Goal: Share content

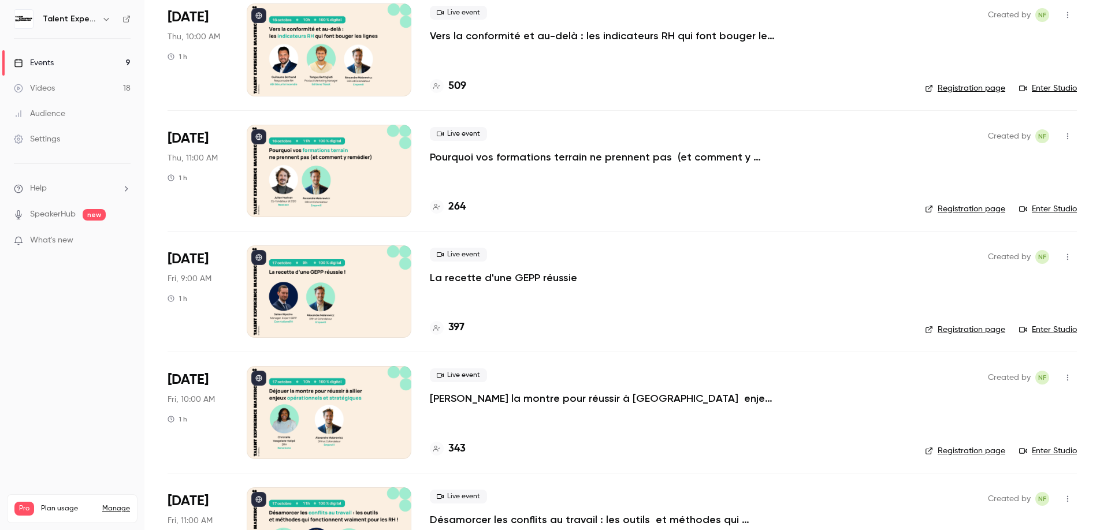
scroll to position [650, 0]
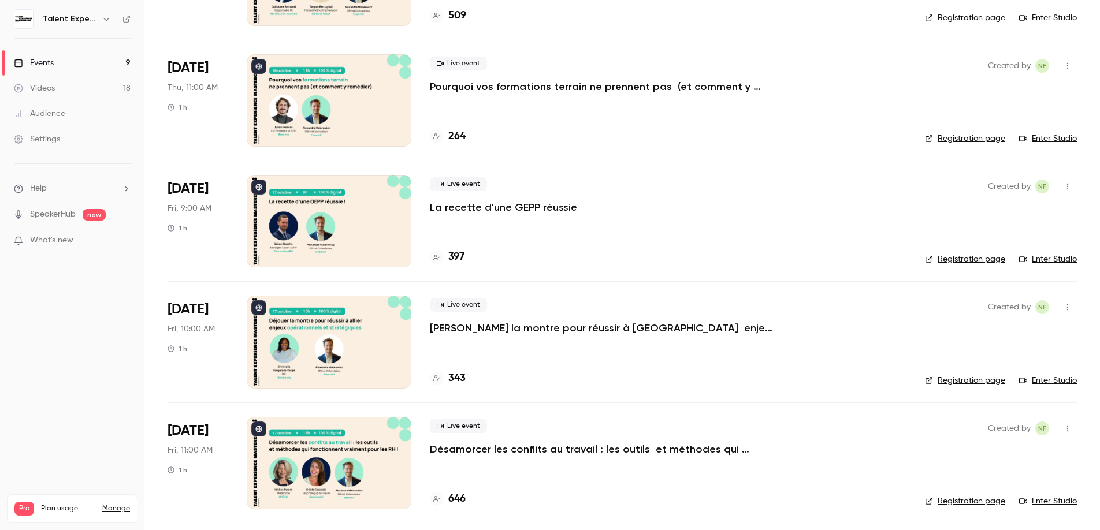
click at [513, 446] on p "Désamorcer les conflits au travail : les outils et méthodes qui fonctionnent vr…" at bounding box center [603, 450] width 347 height 14
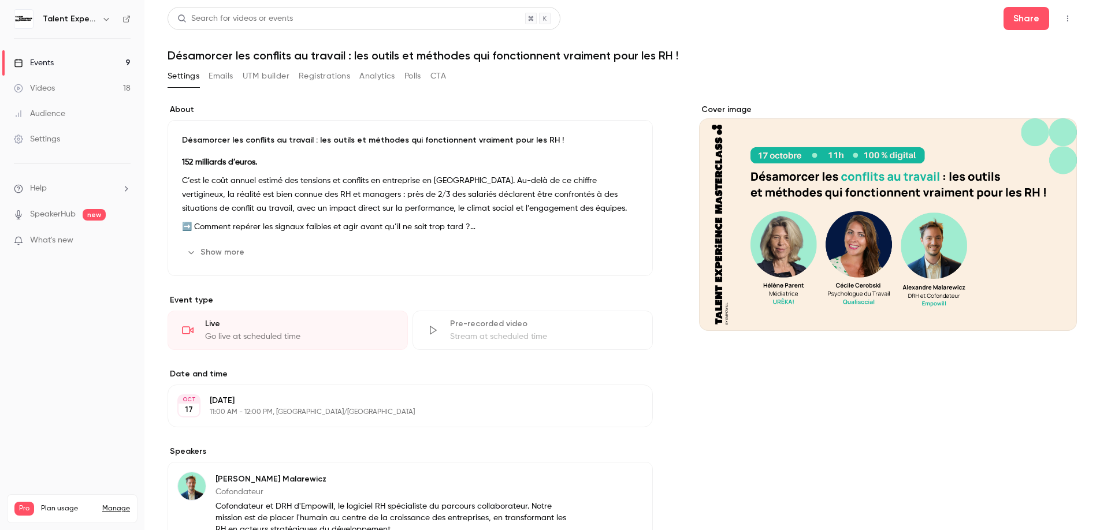
click at [1063, 22] on icon "button" at bounding box center [1067, 18] width 9 height 8
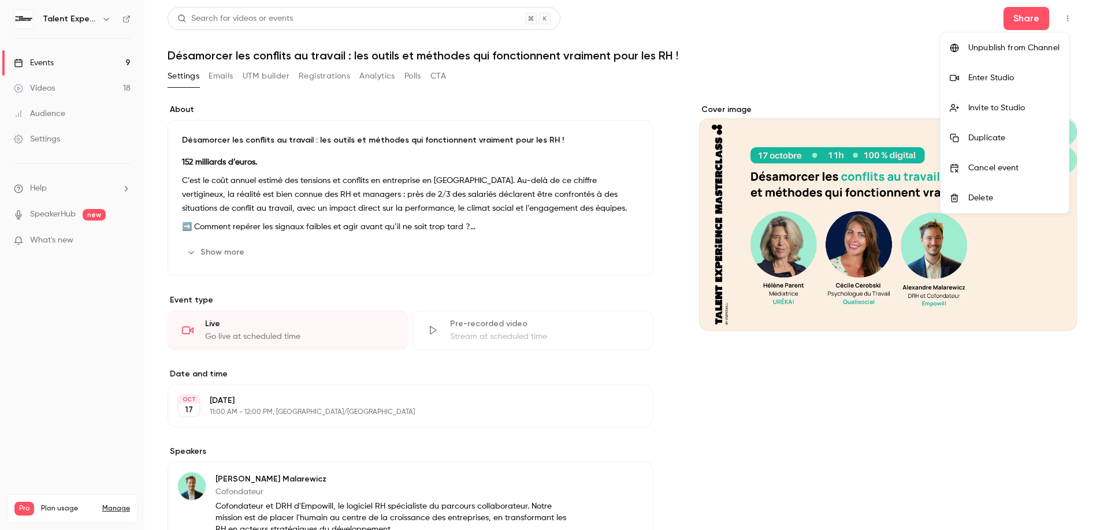
click at [1029, 21] on div at bounding box center [550, 265] width 1100 height 530
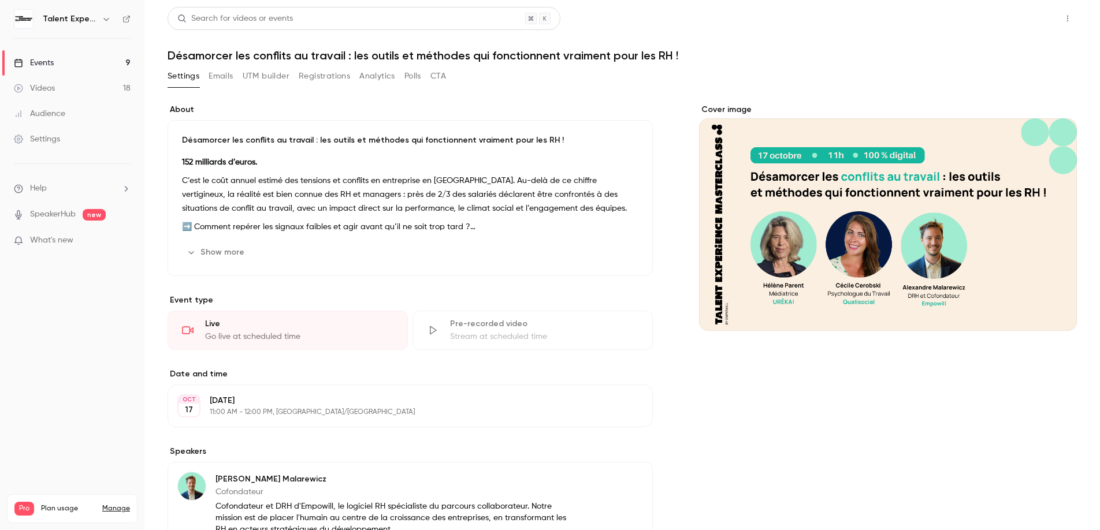
click at [1023, 23] on button "Share" at bounding box center [1027, 18] width 46 height 23
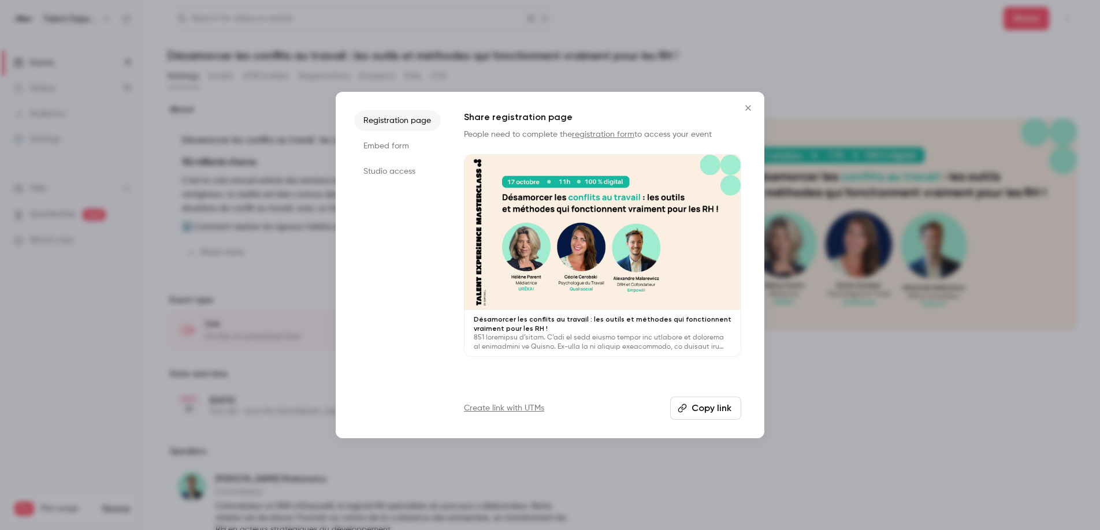
click at [373, 139] on li "Embed form" at bounding box center [397, 146] width 87 height 21
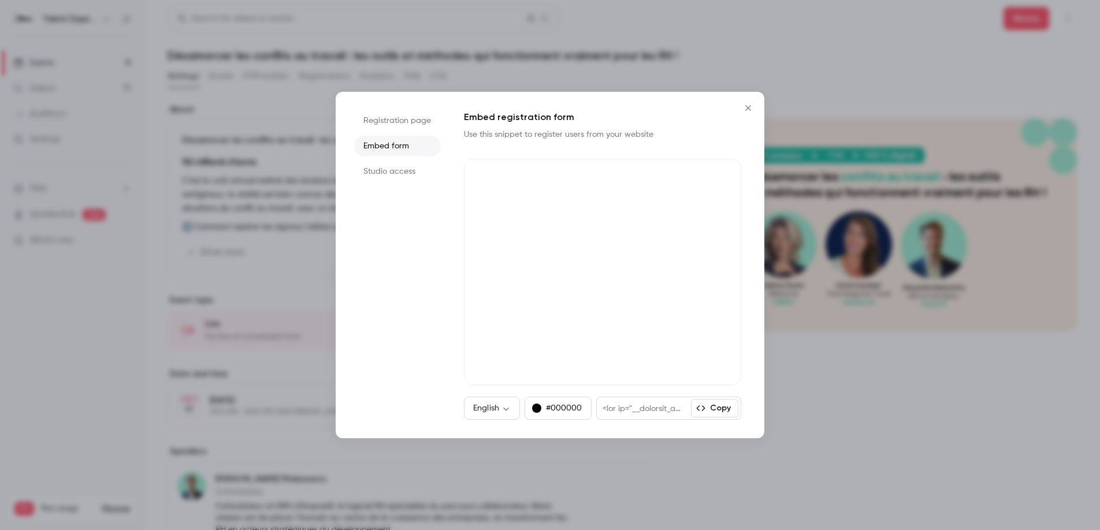
click at [398, 165] on li "Studio access" at bounding box center [397, 171] width 87 height 21
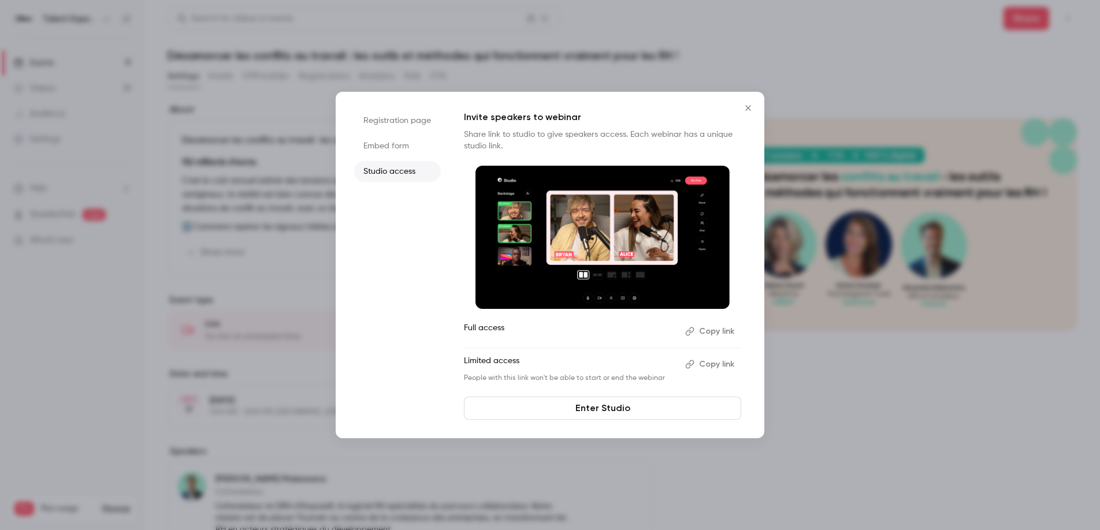
click at [418, 125] on li "Registration page" at bounding box center [397, 120] width 87 height 21
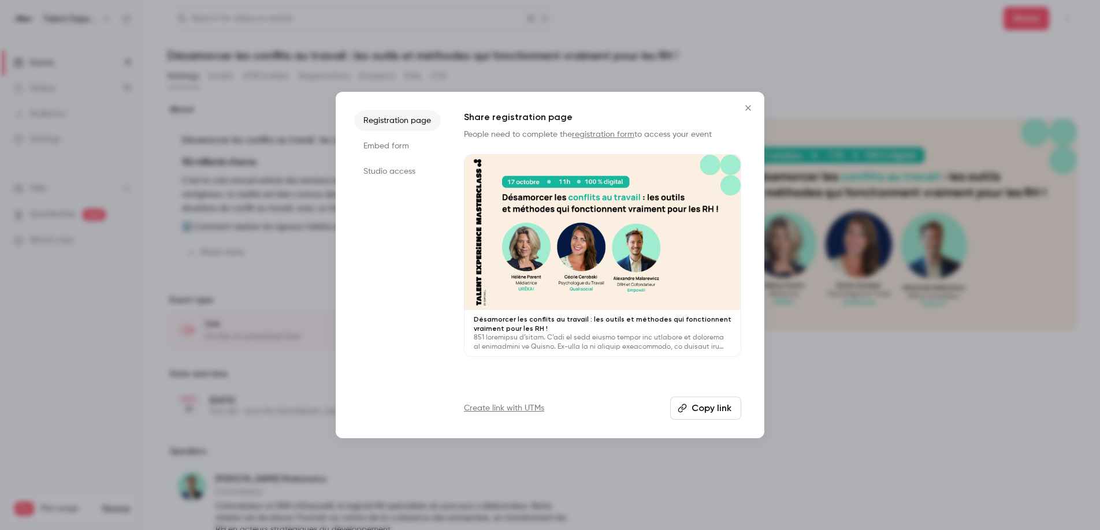
click at [756, 105] on button "Close" at bounding box center [748, 108] width 23 height 23
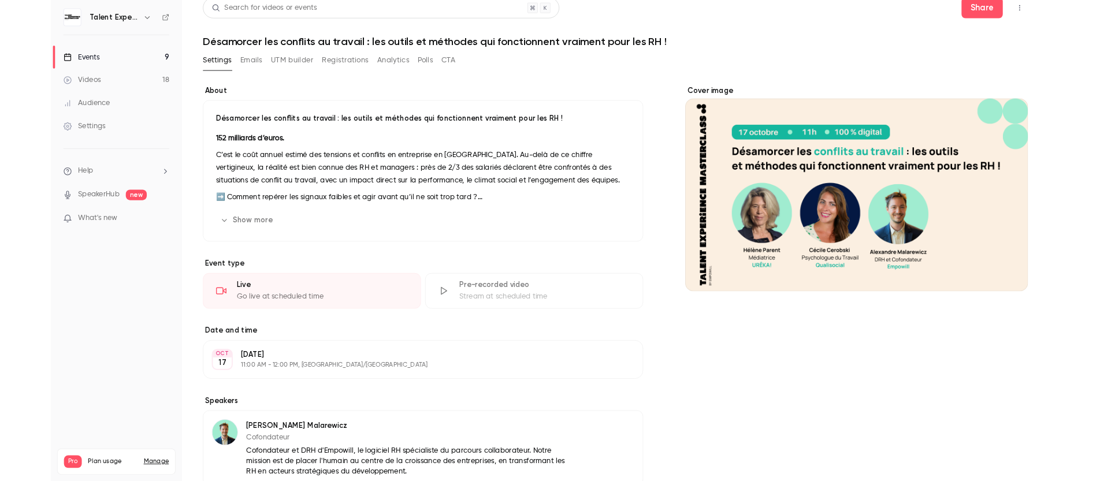
scroll to position [1, 0]
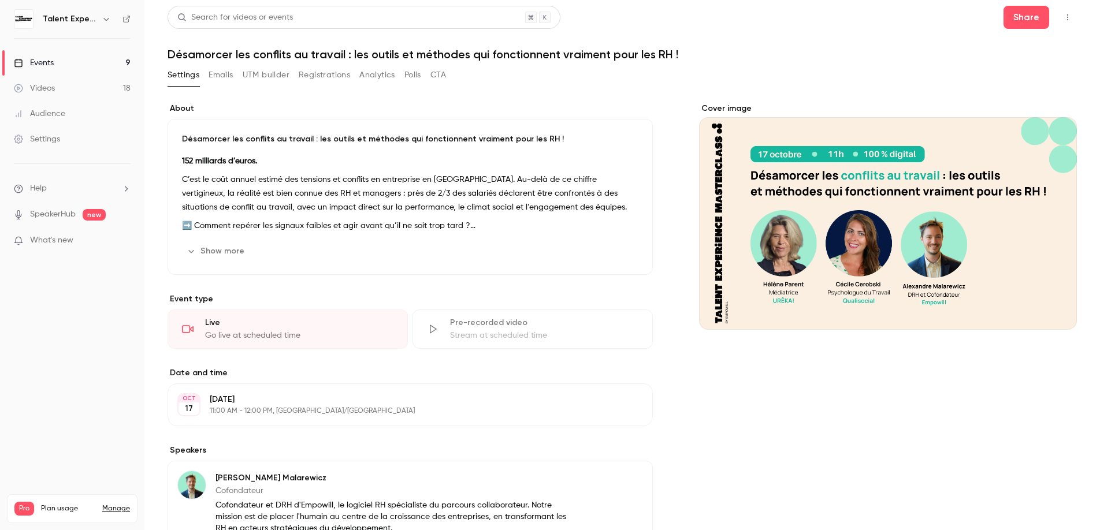
click at [1059, 14] on button "button" at bounding box center [1068, 17] width 18 height 18
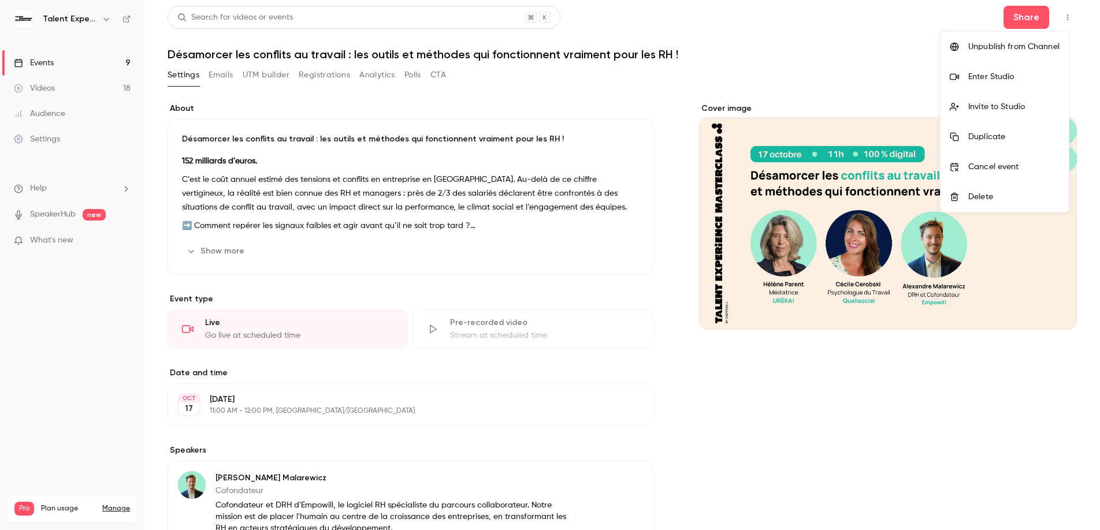
click at [944, 17] on div at bounding box center [550, 265] width 1100 height 530
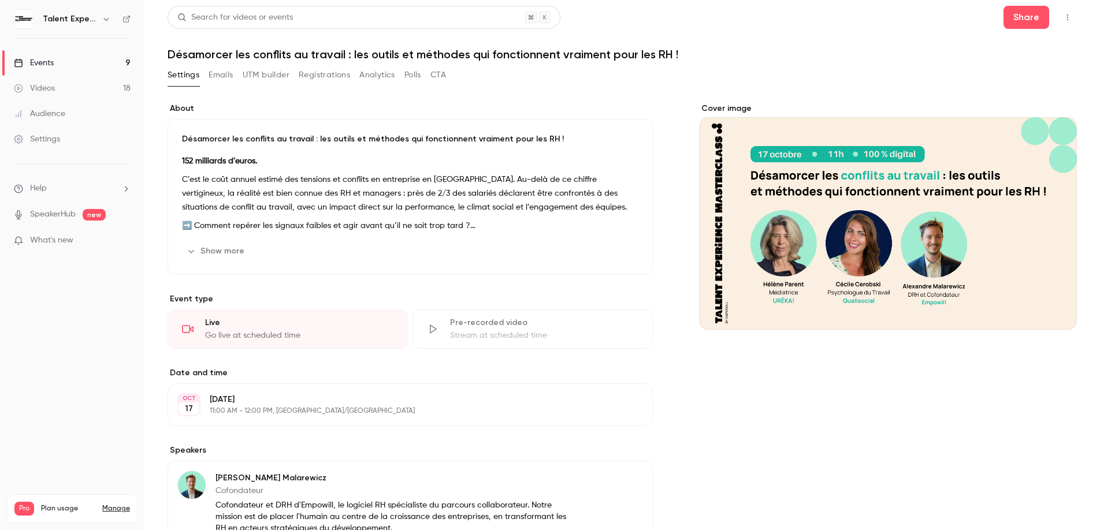
click at [435, 50] on h1 "Désamorcer les conflits au travail : les outils et méthodes qui fonctionnent vr…" at bounding box center [623, 54] width 910 height 14
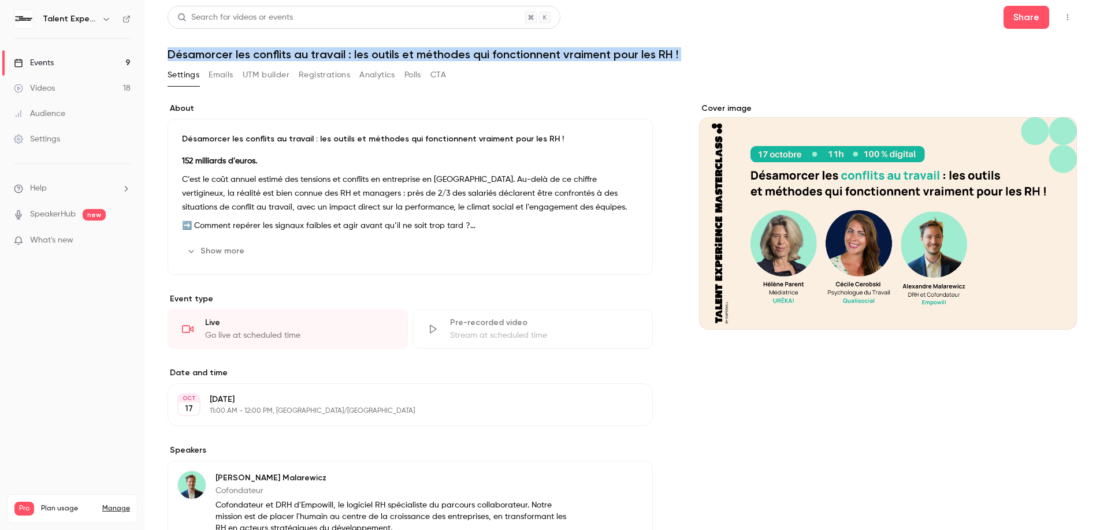
click at [435, 50] on h1 "Désamorcer les conflits au travail : les outils et méthodes qui fonctionnent vr…" at bounding box center [623, 54] width 910 height 14
click at [502, 43] on header "Search for videos or events Share Désamorcer les conflits au travail : les outi…" at bounding box center [623, 33] width 910 height 55
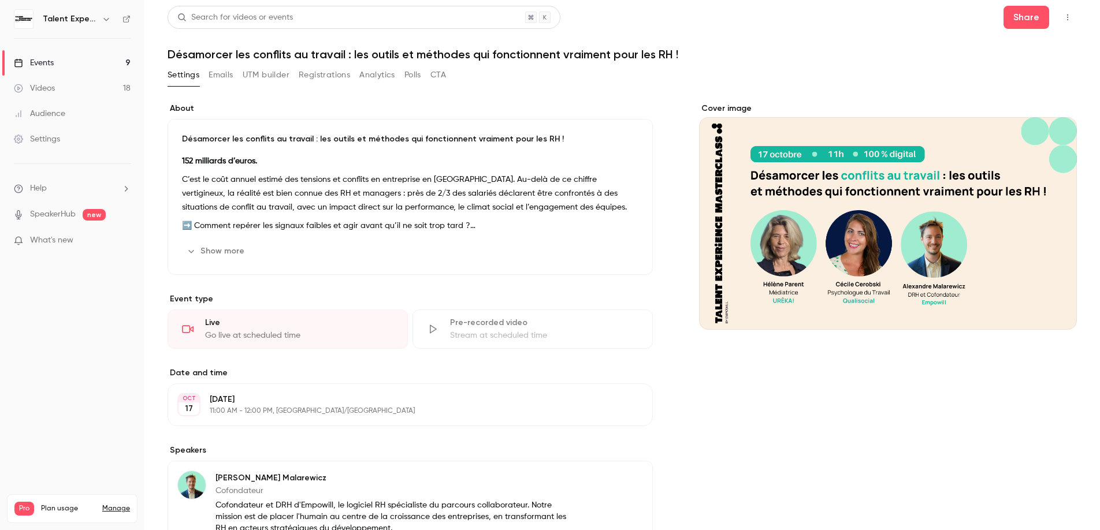
click at [507, 51] on h1 "Désamorcer les conflits au travail : les outils et méthodes qui fonctionnent vr…" at bounding box center [623, 54] width 910 height 14
drag, startPoint x: 492, startPoint y: 52, endPoint x: 559, endPoint y: 53, distance: 67.0
click at [559, 53] on h1 "Désamorcer les conflits au travail : les outils et méthodes qui fonctionnent vr…" at bounding box center [623, 54] width 910 height 14
